Goal: Transaction & Acquisition: Purchase product/service

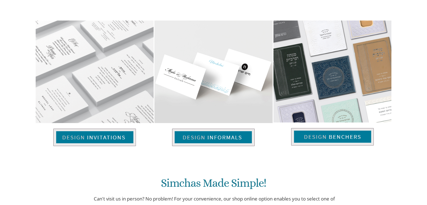
scroll to position [214, 0]
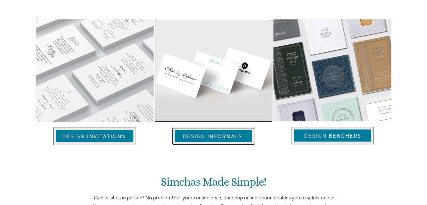
click at [192, 133] on img at bounding box center [213, 135] width 83 height 17
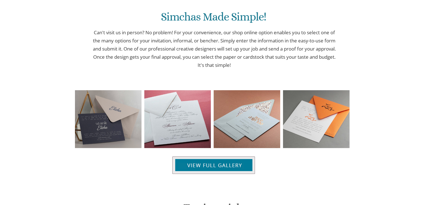
scroll to position [380, 0]
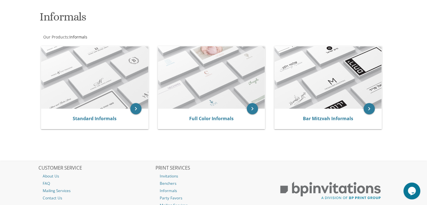
scroll to position [76, 0]
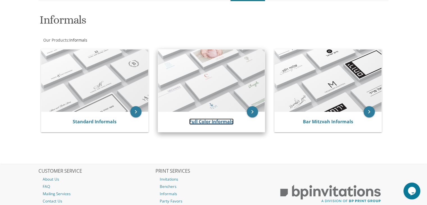
click at [207, 122] on link "Full Color Informals" at bounding box center [211, 121] width 44 height 6
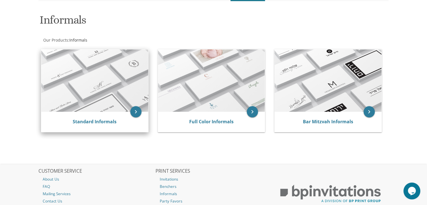
click at [122, 98] on img at bounding box center [94, 80] width 107 height 62
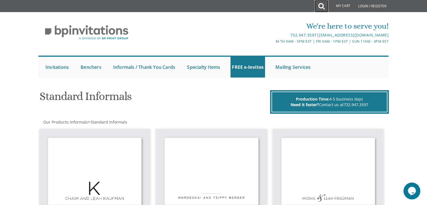
click at [317, 6] on link at bounding box center [321, 6] width 14 height 12
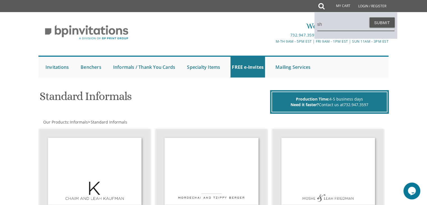
type input "s"
type input "bridal shower"
click at [369, 17] on button "Submit" at bounding box center [381, 22] width 25 height 10
